Goal: Transaction & Acquisition: Purchase product/service

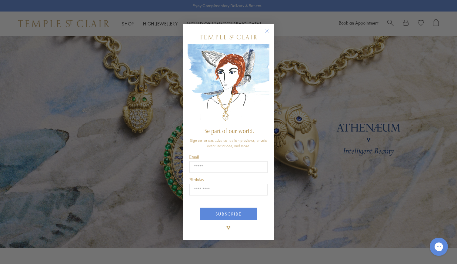
click at [266, 35] on circle "Close dialog" at bounding box center [266, 30] width 7 height 7
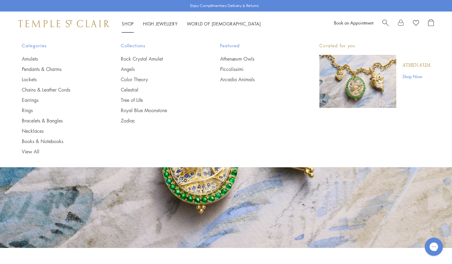
click at [126, 23] on link "Shop Shop" at bounding box center [128, 24] width 12 height 6
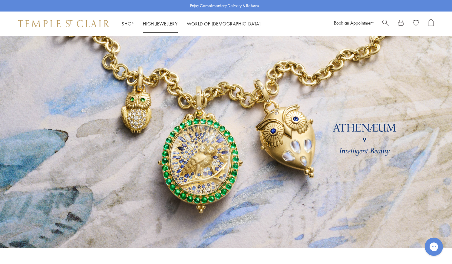
click at [160, 22] on link "High Jewellery High Jewellery" at bounding box center [160, 24] width 35 height 6
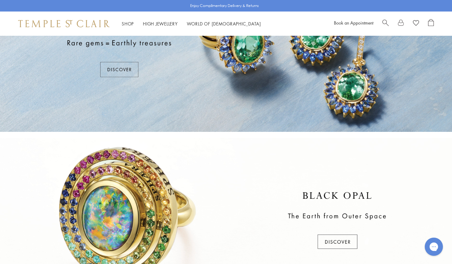
scroll to position [22, 0]
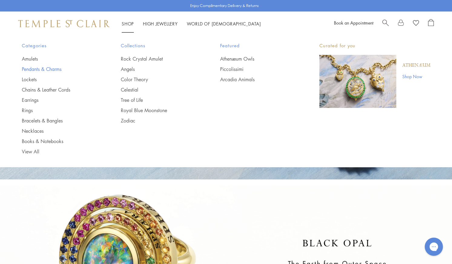
click at [36, 70] on link "Pendants & Charms" at bounding box center [59, 69] width 75 height 7
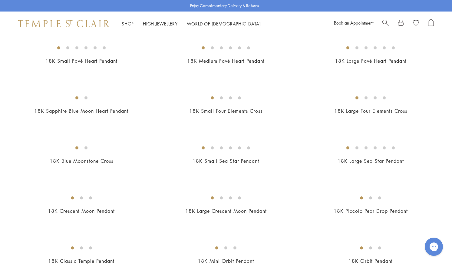
scroll to position [580, 0]
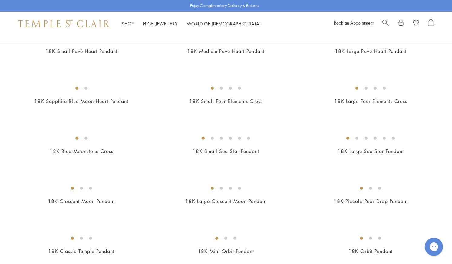
click at [0, 0] on img at bounding box center [0, 0] width 0 height 0
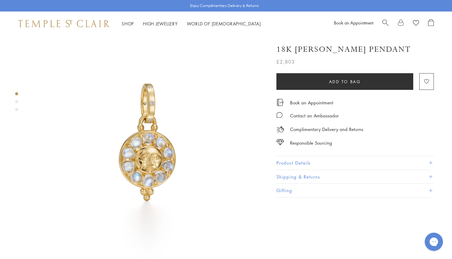
drag, startPoint x: 172, startPoint y: 138, endPoint x: 176, endPoint y: 136, distance: 4.3
click at [172, 138] on img at bounding box center [148, 154] width 237 height 237
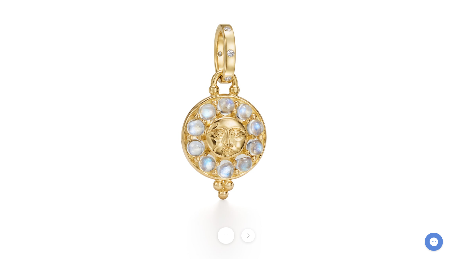
scroll to position [110, 0]
click at [296, 75] on img at bounding box center [226, 129] width 354 height 354
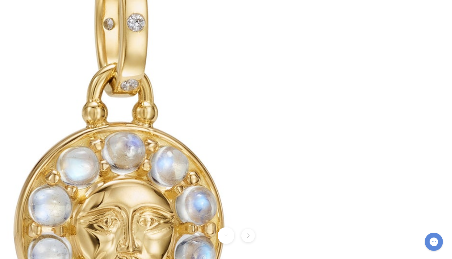
click at [279, 77] on img at bounding box center [125, 210] width 873 height 873
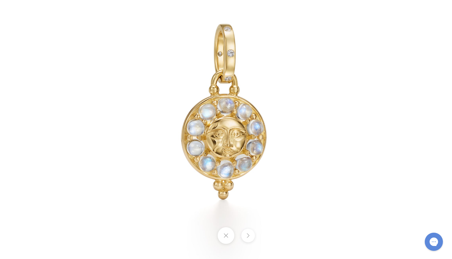
click at [228, 236] on button at bounding box center [226, 236] width 17 height 17
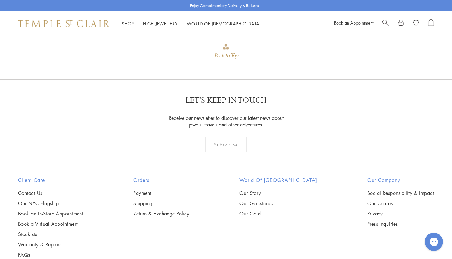
scroll to position [1103, 0]
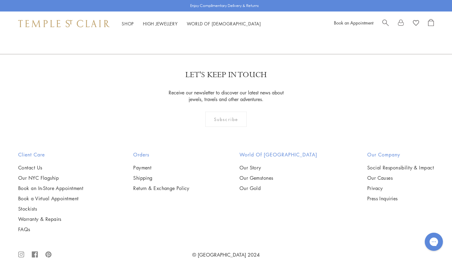
click at [22, 254] on circle at bounding box center [21, 255] width 2 height 2
